Goal: Task Accomplishment & Management: Manage account settings

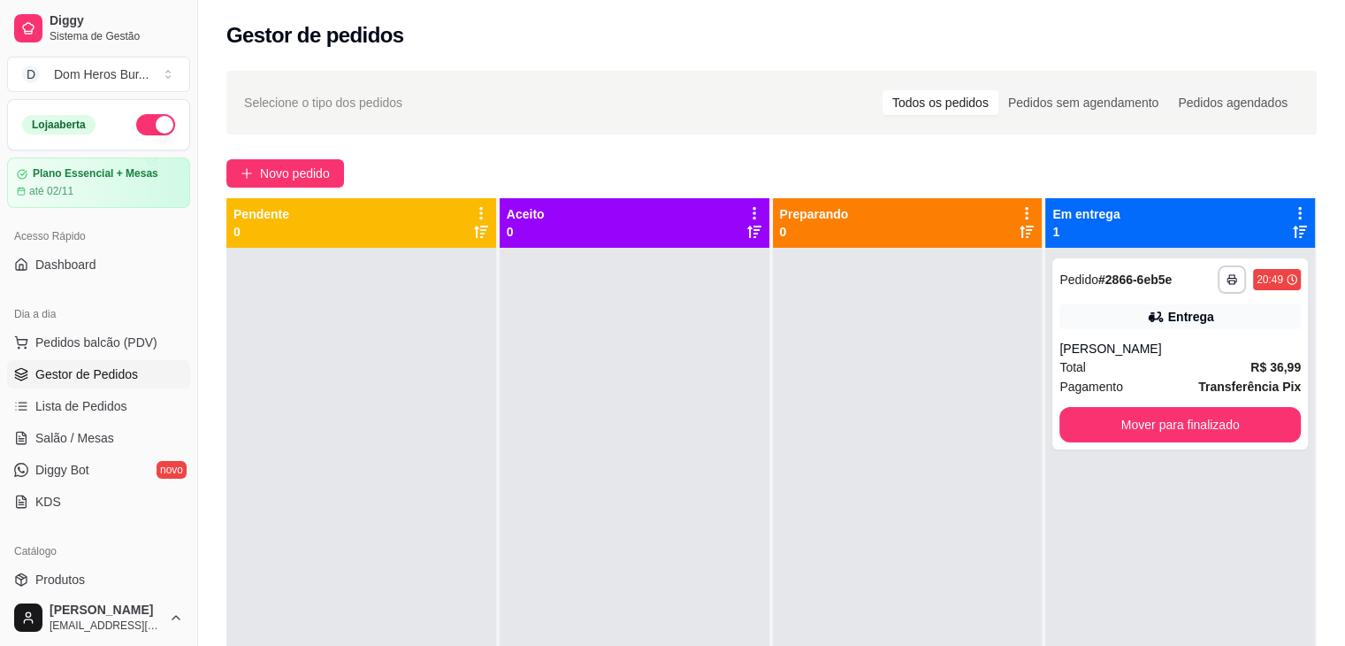
scroll to position [4, 0]
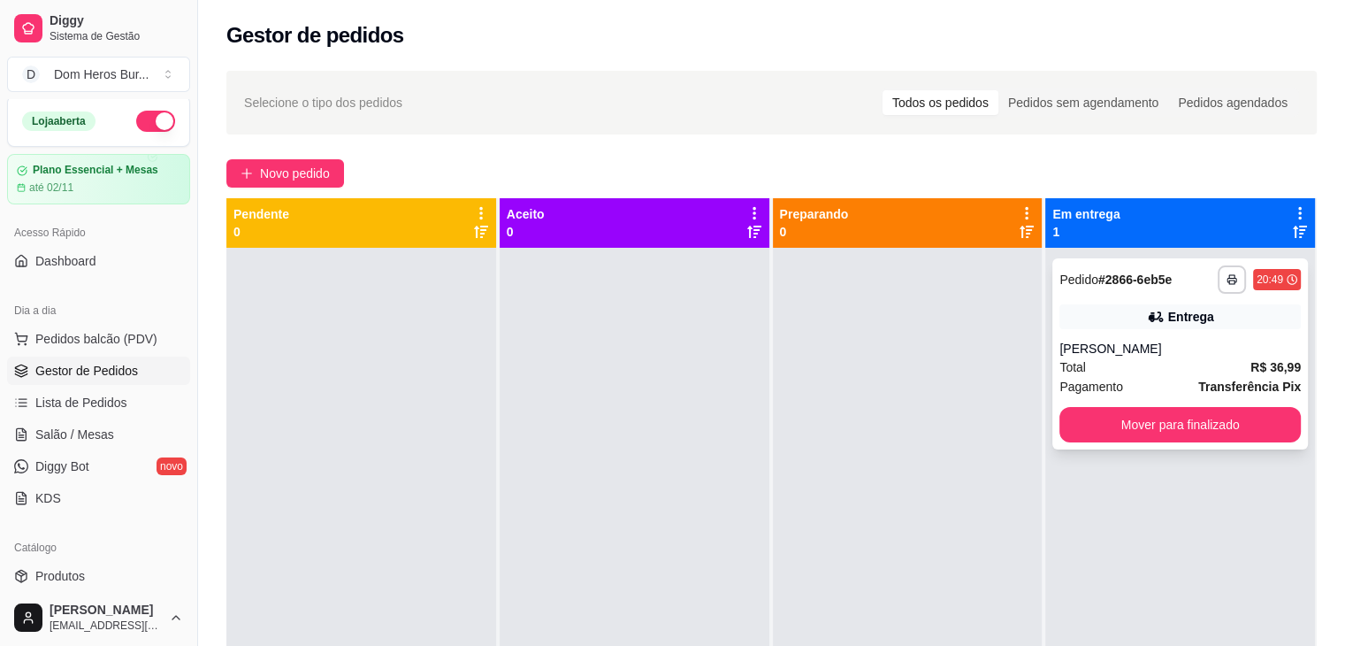
click at [1152, 443] on div "**********" at bounding box center [1181, 353] width 256 height 191
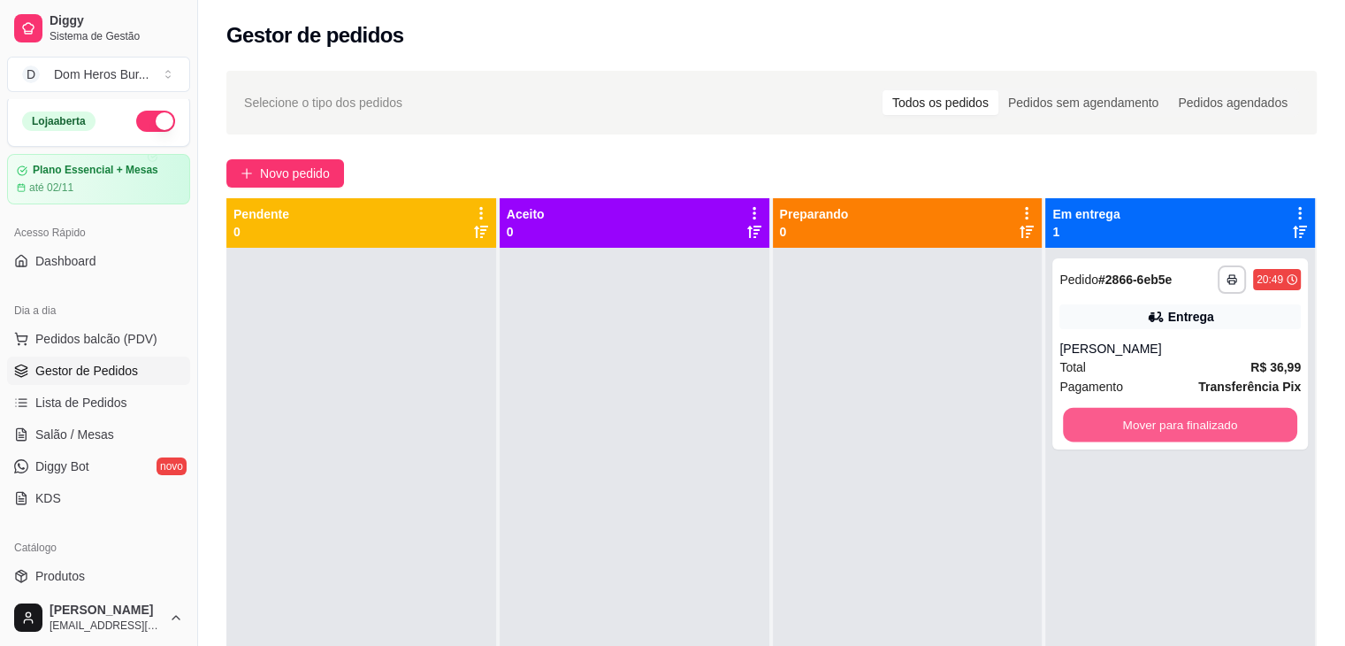
click at [1136, 433] on button "Mover para finalizado" at bounding box center [1180, 425] width 234 height 34
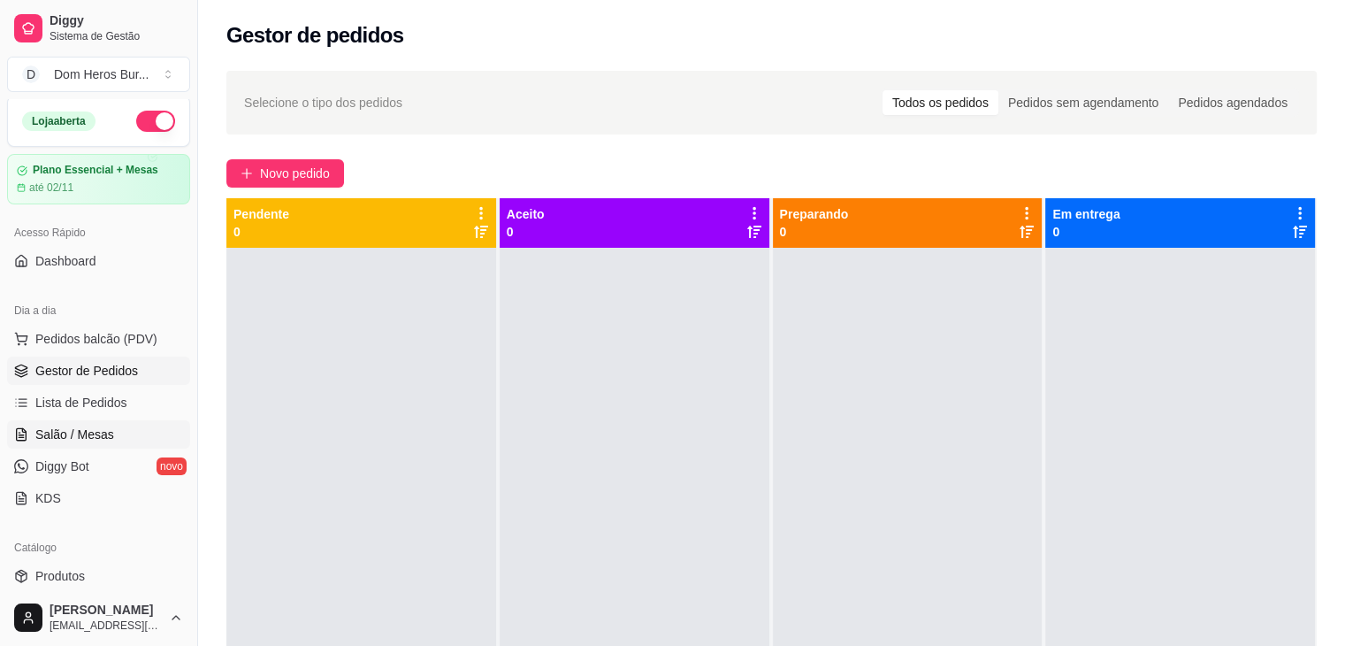
click at [149, 433] on link "Salão / Mesas" at bounding box center [98, 434] width 183 height 28
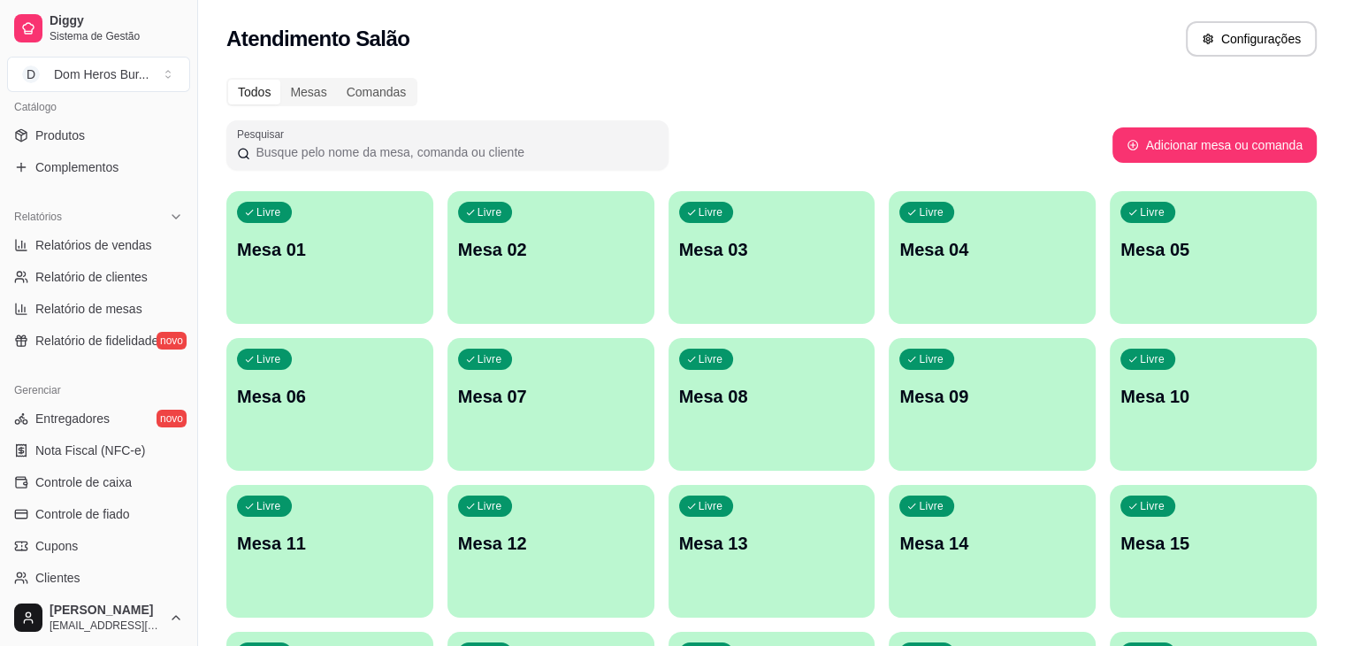
scroll to position [449, 0]
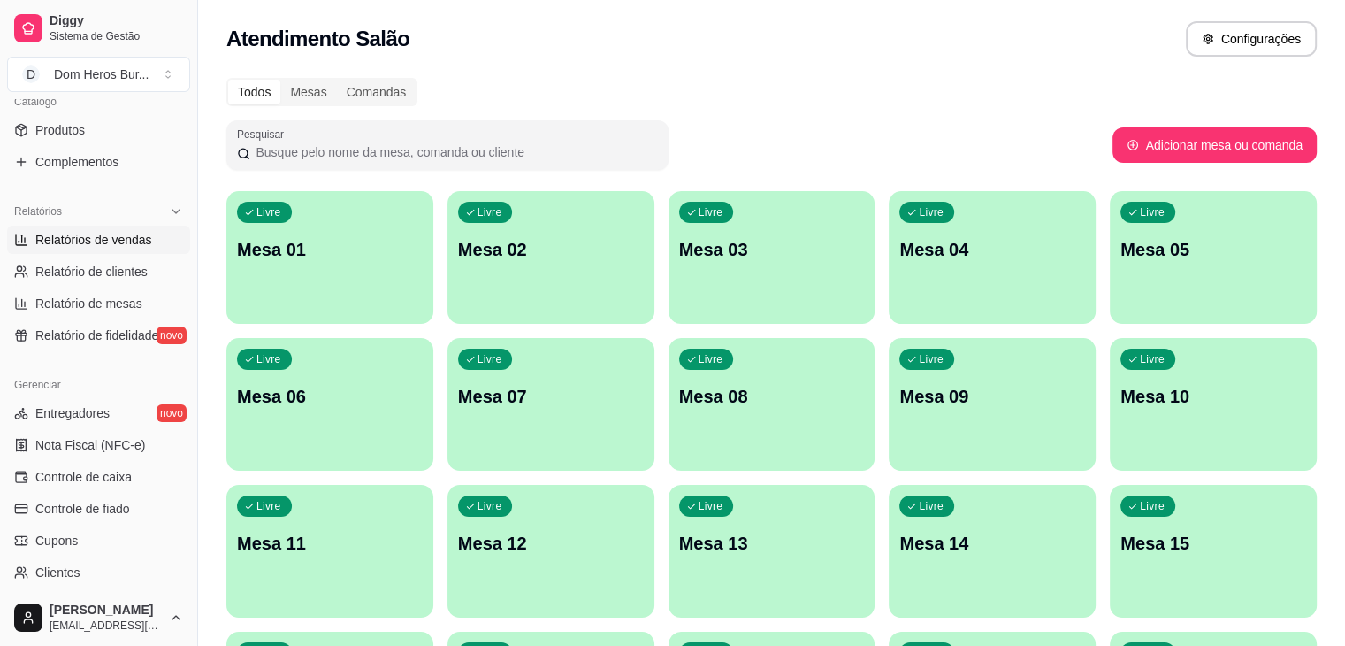
click at [88, 226] on link "Relatórios de vendas" at bounding box center [98, 240] width 183 height 28
select select "ALL"
select select "0"
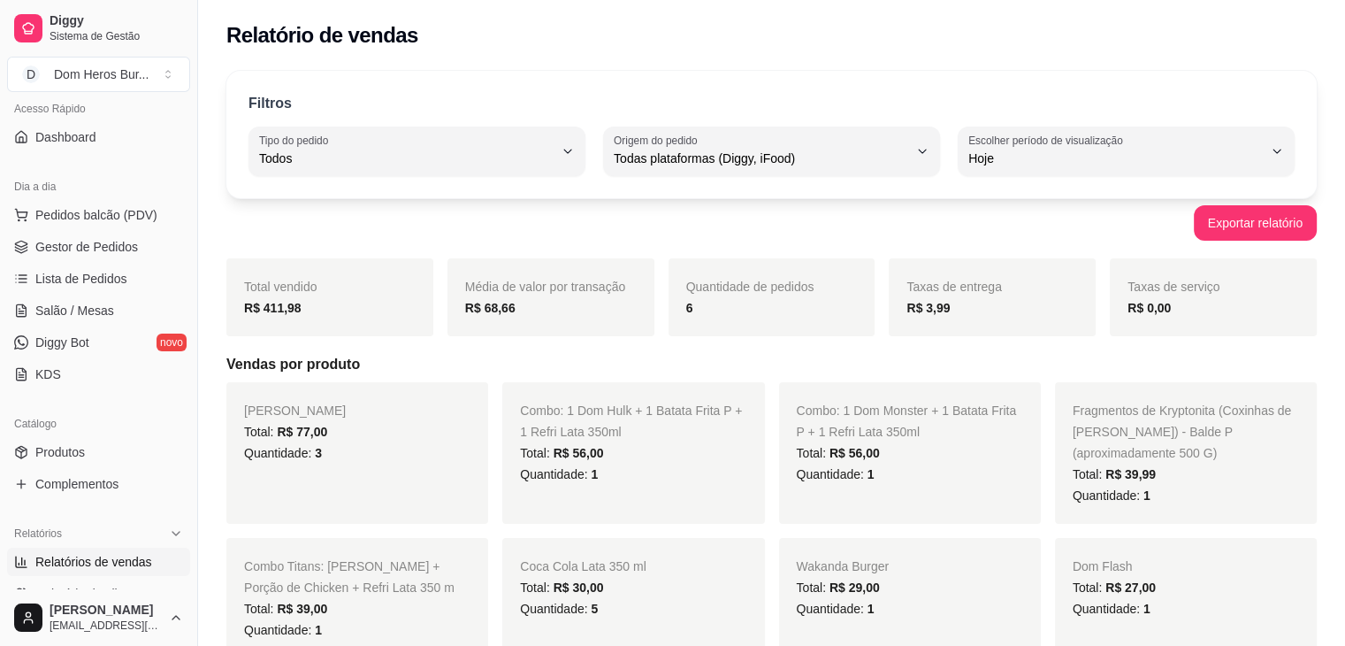
scroll to position [117, 0]
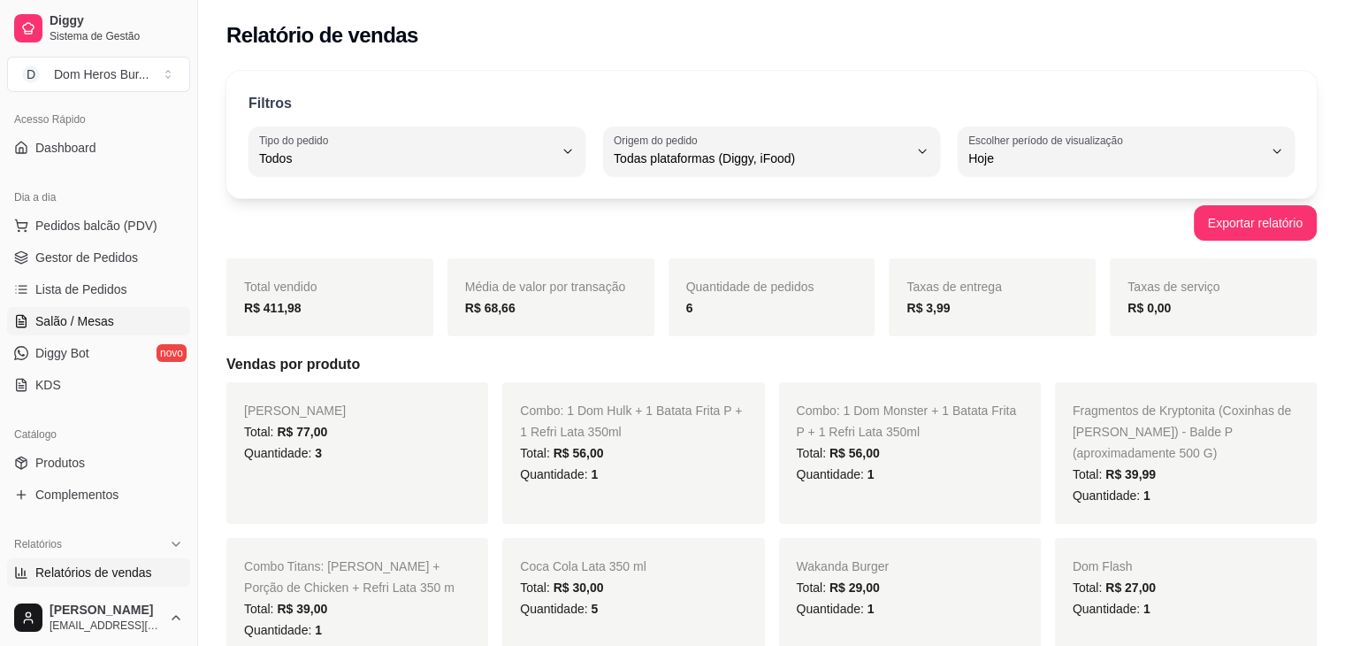
click at [128, 331] on link "Salão / Mesas" at bounding box center [98, 321] width 183 height 28
